Goal: Task Accomplishment & Management: Manage account settings

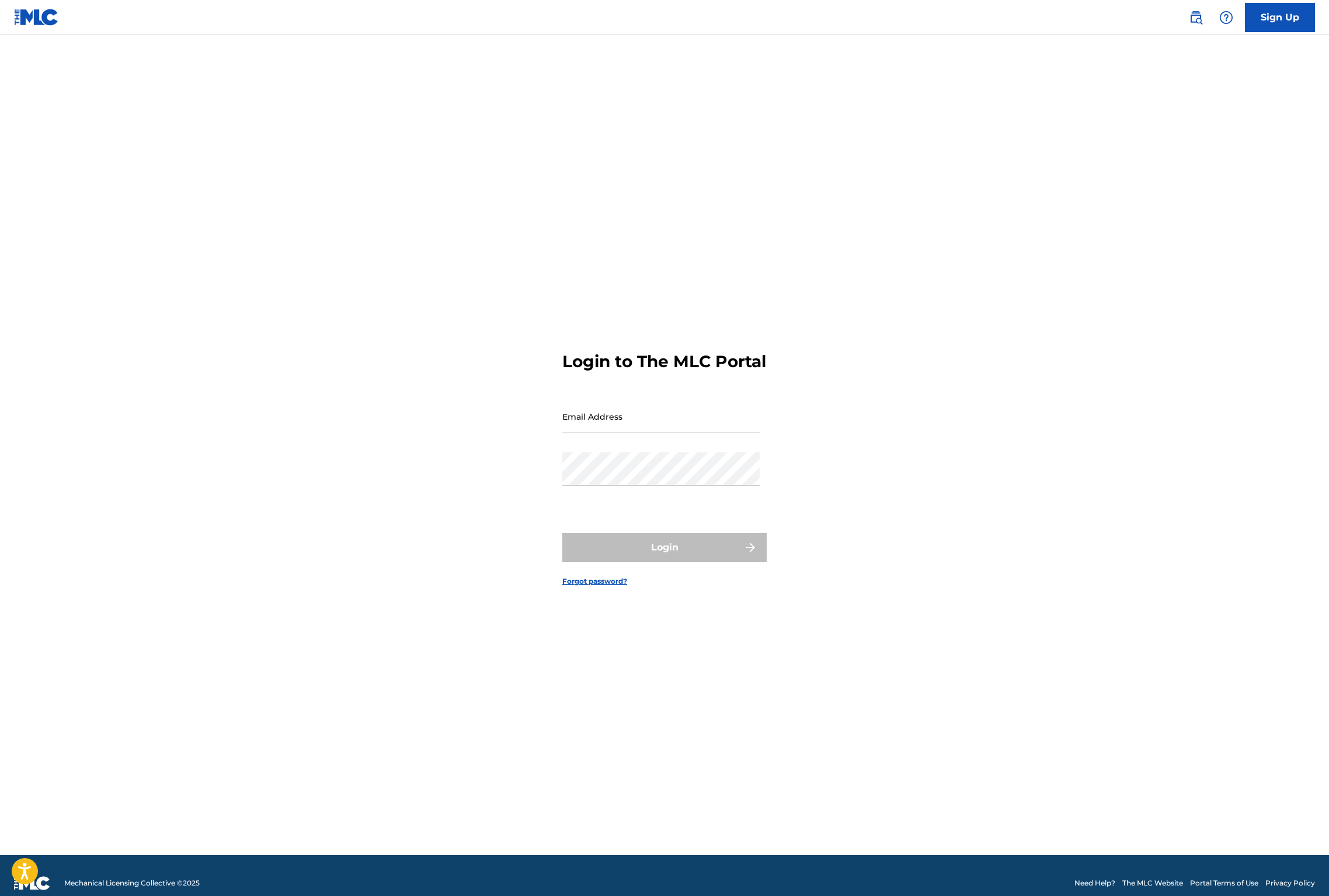
click at [585, 427] on input "Email Address" at bounding box center [661, 416] width 197 height 33
type input "[PERSON_NAME][EMAIL_ADDRESS][DOMAIN_NAME]"
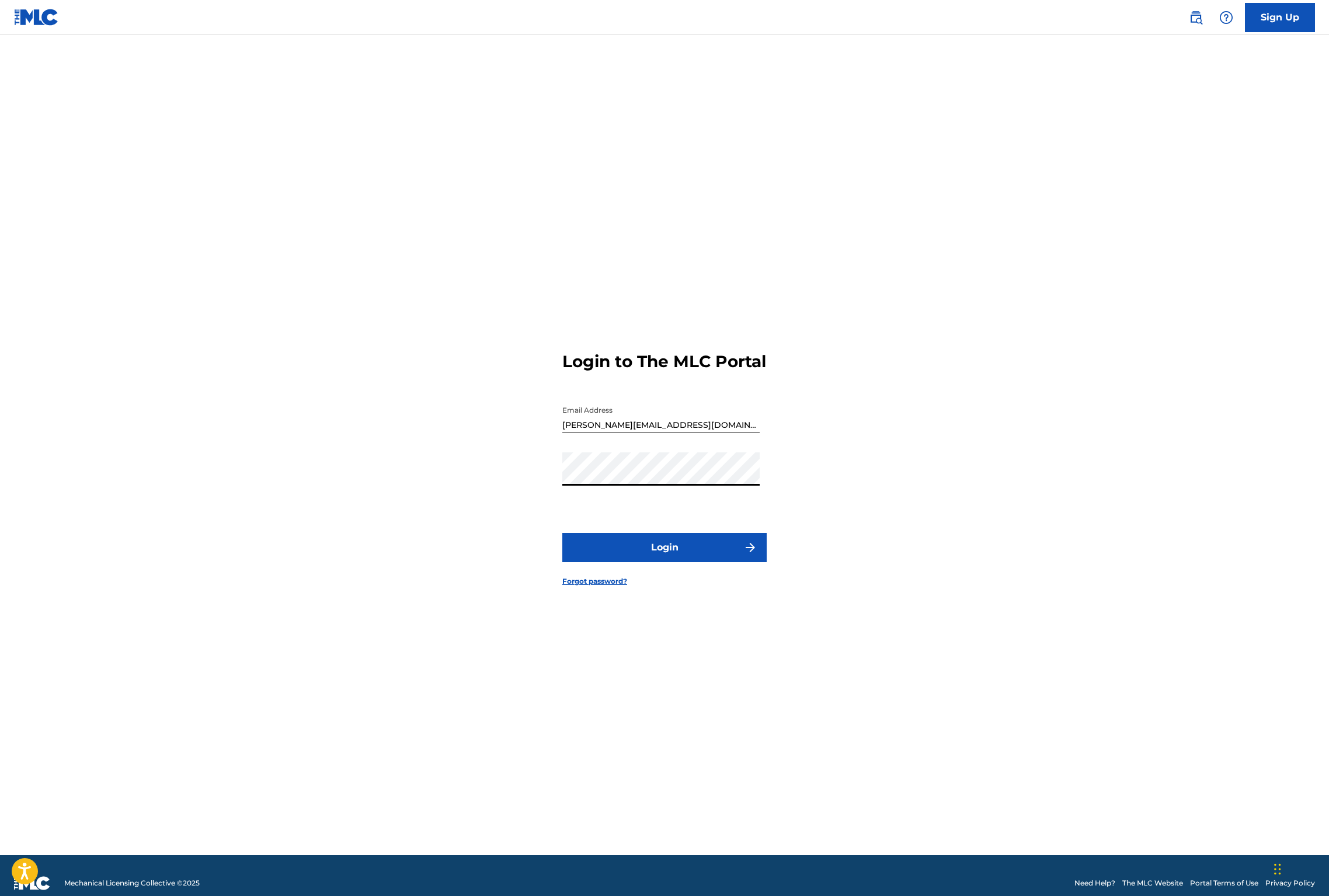
click at [673, 562] on button "Login" at bounding box center [664, 547] width 204 height 29
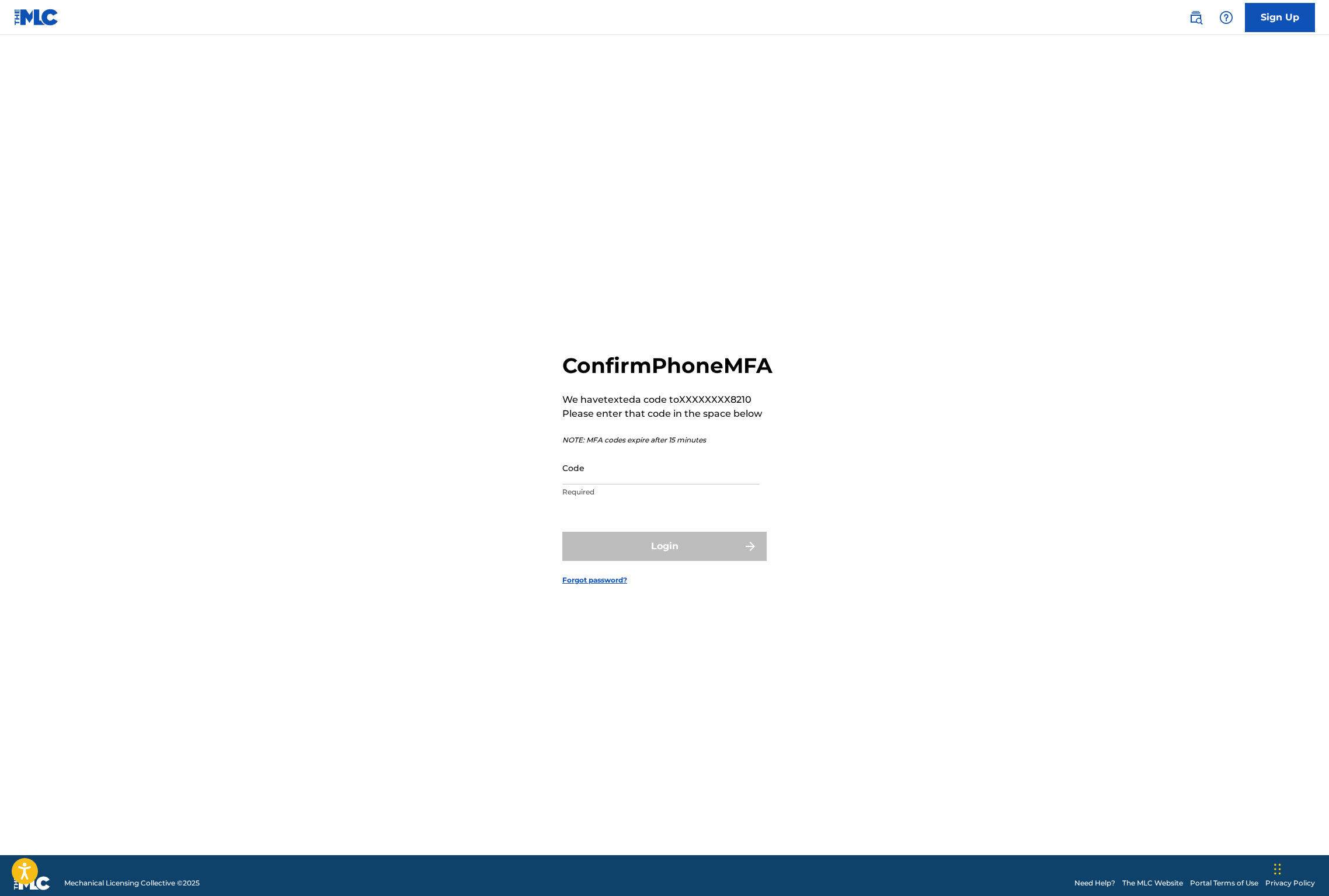
click at [581, 479] on input "Code" at bounding box center [661, 467] width 197 height 33
type input "994473"
click at [655, 561] on button "Login" at bounding box center [664, 546] width 204 height 29
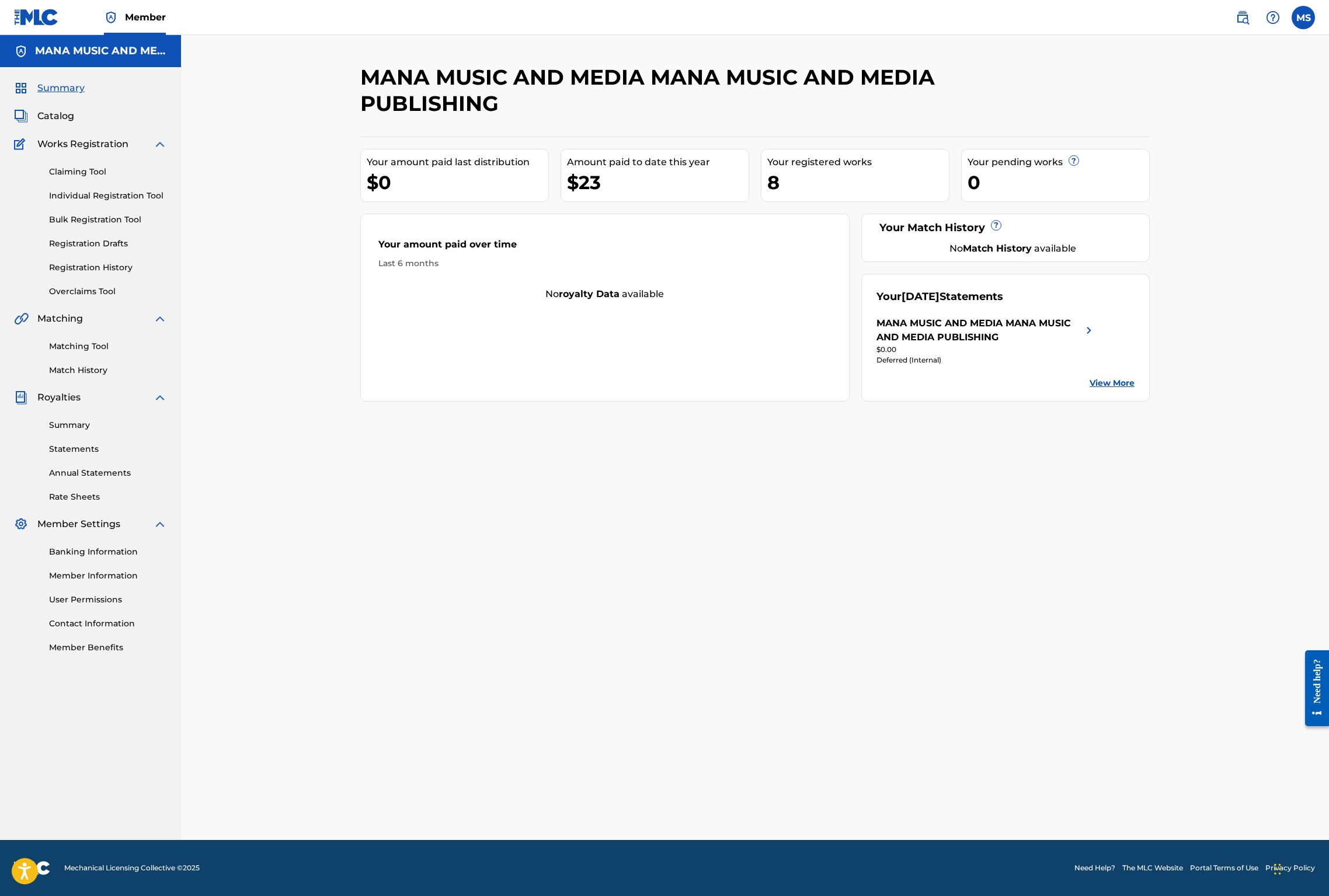
click at [139, 16] on span "Member" at bounding box center [145, 17] width 41 height 13
click at [1306, 19] on label at bounding box center [1303, 17] width 23 height 23
click at [1303, 17] on input "[PERSON_NAME] [PERSON_NAME][EMAIL_ADDRESS][DOMAIN_NAME] Notification Preference…" at bounding box center [1303, 17] width 0 height 0
click at [1188, 143] on link "Profile" at bounding box center [1188, 145] width 23 height 10
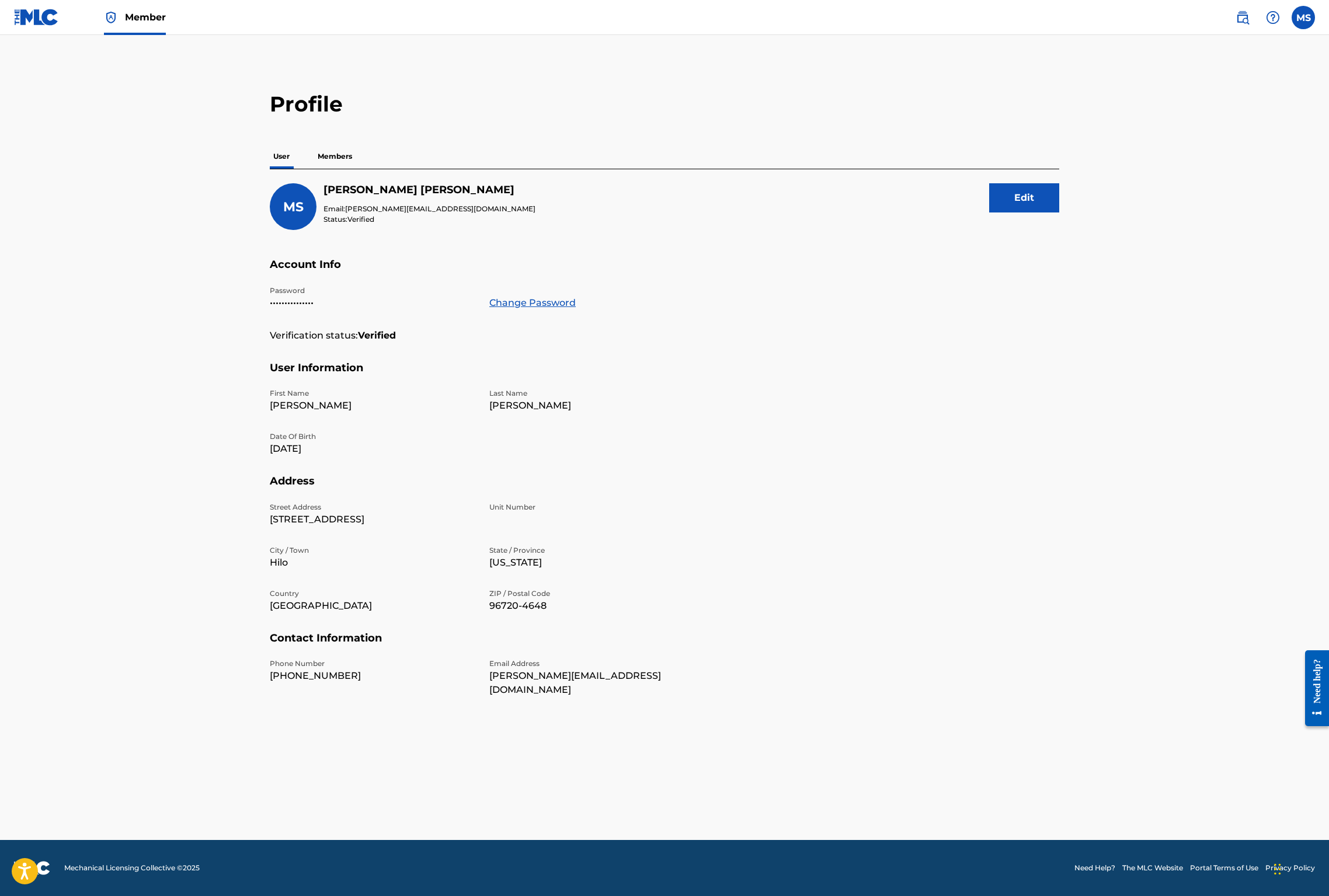
click at [397, 19] on nav "Member MS [PERSON_NAME] [PERSON_NAME][EMAIL_ADDRESS][DOMAIN_NAME] Notification …" at bounding box center [664, 17] width 1329 height 35
